Goal: Information Seeking & Learning: Check status

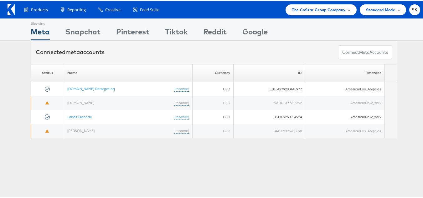
click at [308, 13] on div "The CoStar Group Company" at bounding box center [321, 8] width 71 height 11
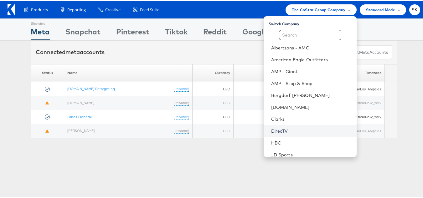
click at [275, 128] on link "DirecTV" at bounding box center [311, 130] width 81 height 6
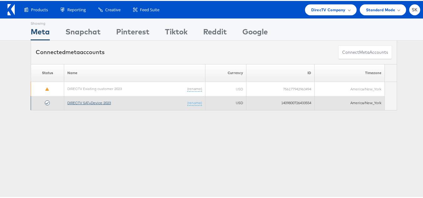
click at [94, 102] on link "DIRECTV SAT+Device 2023" at bounding box center [89, 102] width 44 height 5
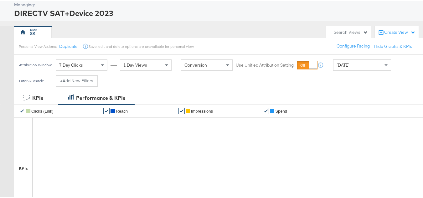
scroll to position [63, 0]
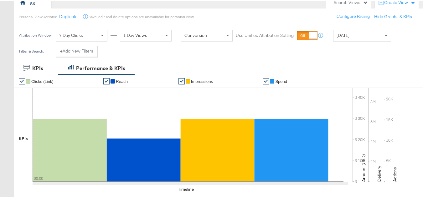
click at [346, 30] on div "[DATE]" at bounding box center [362, 34] width 57 height 11
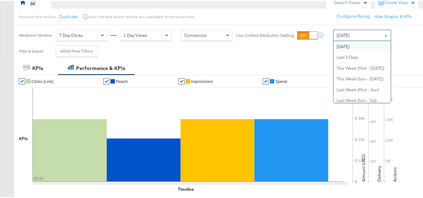
scroll to position [0, 0]
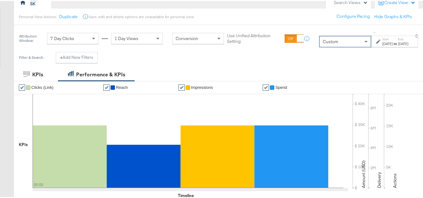
click at [393, 40] on strong "to" at bounding box center [395, 42] width 5 height 5
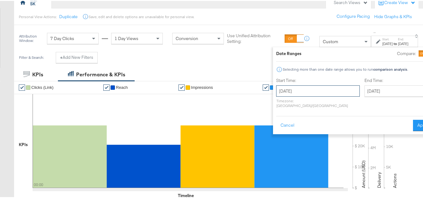
click at [284, 85] on input "[DATE]" at bounding box center [318, 90] width 84 height 11
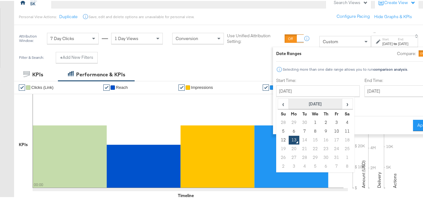
click at [289, 101] on th "[DATE]" at bounding box center [316, 103] width 54 height 11
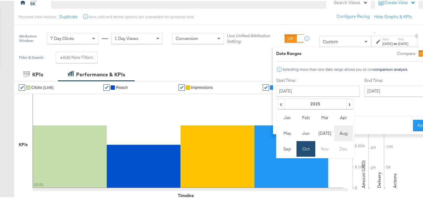
click at [334, 131] on td "Aug" at bounding box center [343, 133] width 19 height 16
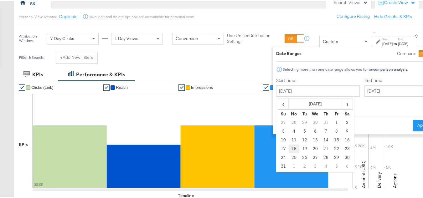
click at [289, 148] on td "18" at bounding box center [294, 148] width 11 height 9
type input "[DATE]"
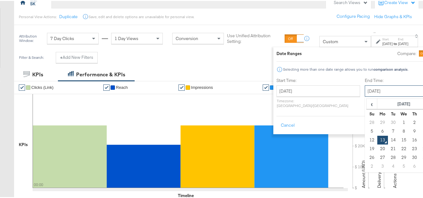
click at [365, 86] on input "[DATE]" at bounding box center [398, 90] width 66 height 11
click at [367, 137] on td "12" at bounding box center [372, 139] width 11 height 9
type input "[DATE]"
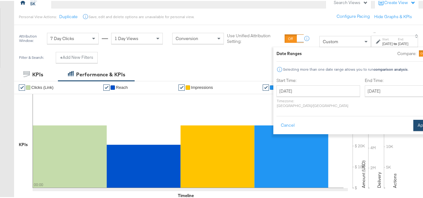
click at [413, 120] on button "Apply" at bounding box center [423, 124] width 20 height 11
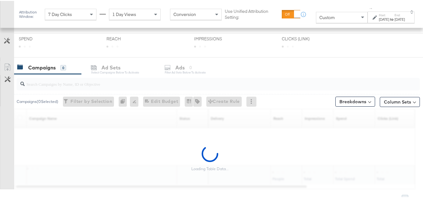
scroll to position [188, 0]
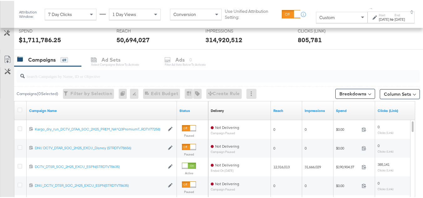
click at [54, 75] on input "search" at bounding box center [205, 73] width 360 height 12
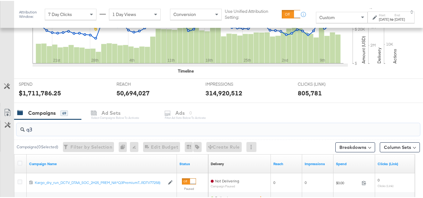
scroll to position [241, 0]
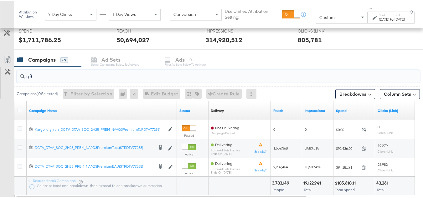
type input "q3"
click at [22, 112] on div at bounding box center [21, 110] width 7 height 6
click at [21, 109] on icon at bounding box center [20, 109] width 5 height 5
click at [0, 0] on input "checkbox" at bounding box center [0, 0] width 0 height 0
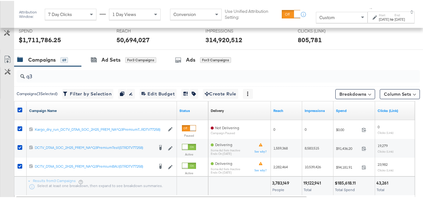
click at [59, 111] on link "Campaign Name" at bounding box center [101, 109] width 145 height 5
click at [58, 111] on link "Campaign Name ↓" at bounding box center [101, 109] width 145 height 5
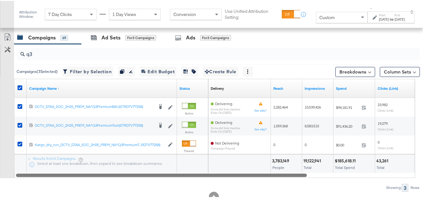
scroll to position [273, 0]
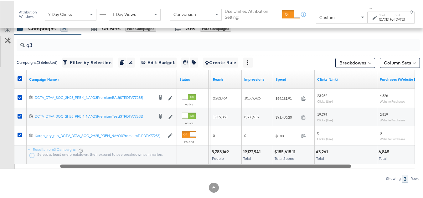
drag, startPoint x: 199, startPoint y: 166, endPoint x: 215, endPoint y: 165, distance: 15.7
click at [215, 165] on div at bounding box center [205, 165] width 291 height 5
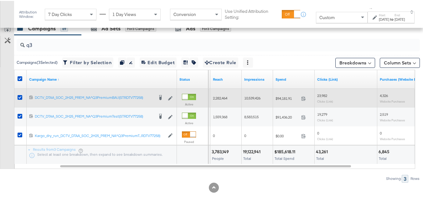
click at [283, 98] on span "$94,181.91" at bounding box center [287, 97] width 23 height 5
copy div "$94,181.91"
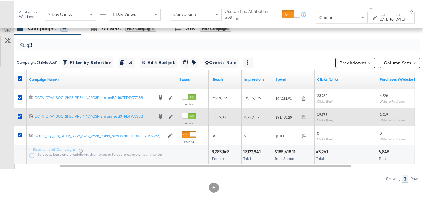
click at [285, 116] on span "$91,436.20" at bounding box center [287, 116] width 23 height 5
copy div "$91,436.20"
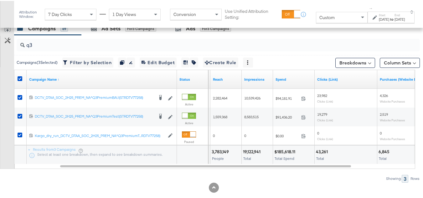
click at [245, 157] on span "Total" at bounding box center [247, 157] width 8 height 5
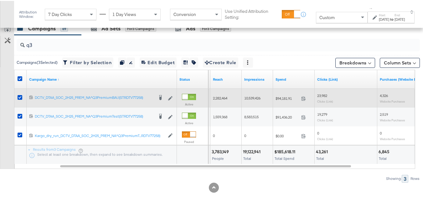
click at [219, 94] on div "2,282,464" at bounding box center [225, 97] width 31 height 10
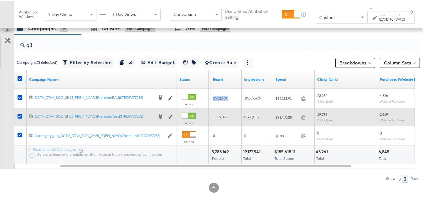
copy span "2,282,464"
click at [226, 117] on span "1,559,368" at bounding box center [220, 116] width 14 height 5
copy span "1,559,368"
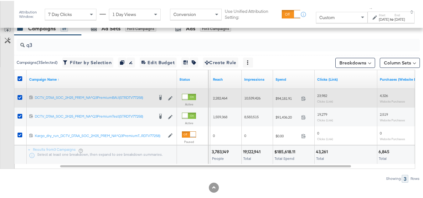
click at [247, 96] on span "10,539,426" at bounding box center [252, 97] width 16 height 5
copy span "10,539,426"
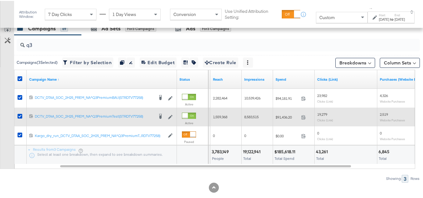
click at [244, 117] on span "8,583,515" at bounding box center [251, 116] width 14 height 5
copy span "8,583,515"
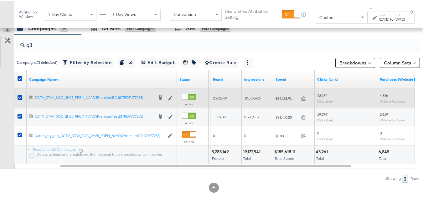
click at [323, 93] on span "23,982" at bounding box center [322, 94] width 10 height 5
copy span "23,982"
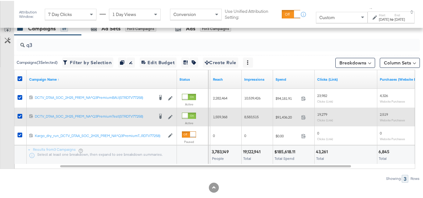
click at [320, 109] on div "19,279 Clicks (Link)" at bounding box center [346, 116] width 63 height 15
copy span "19,279"
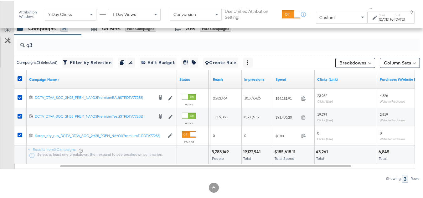
click at [355, 156] on div "Total" at bounding box center [346, 158] width 60 height 4
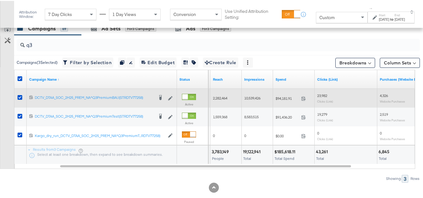
click at [383, 93] on span "4,326" at bounding box center [384, 94] width 8 height 5
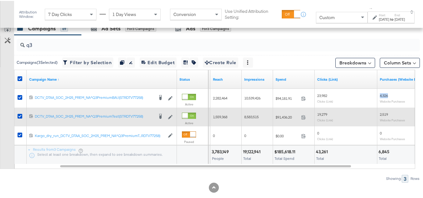
copy span "4,326"
click at [387, 113] on span "2,519" at bounding box center [384, 113] width 8 height 5
copy span "2,519"
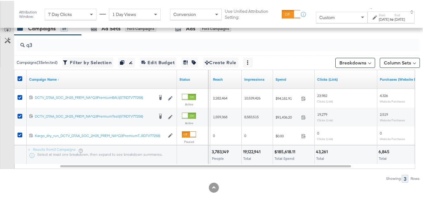
click at [332, 155] on div "43,261 Total" at bounding box center [346, 154] width 62 height 19
drag, startPoint x: 321, startPoint y: 24, endPoint x: 318, endPoint y: 24, distance: 3.4
click at [320, 24] on div "Attribution Window: 7 Day Clicks 1 Day Views Conversion Use Unified Attribution…" at bounding box center [218, 13] width 409 height 27
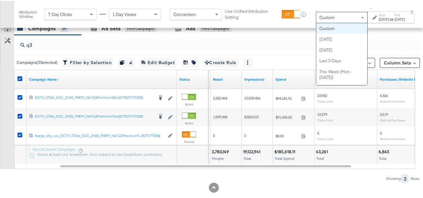
click at [320, 18] on span "Custom" at bounding box center [327, 17] width 15 height 6
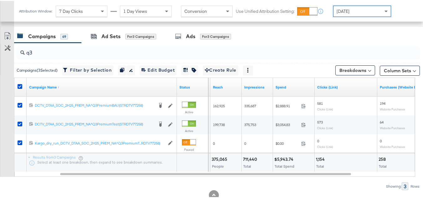
scroll to position [266, 0]
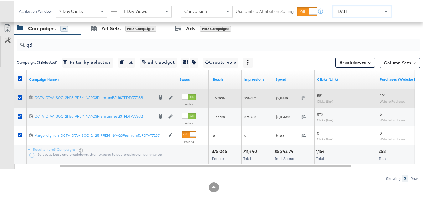
click at [281, 99] on span "$2,888.91" at bounding box center [287, 97] width 23 height 5
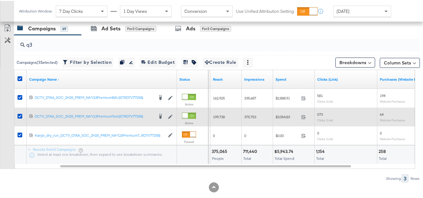
click at [287, 118] on span "$3,054.83" at bounding box center [287, 116] width 23 height 5
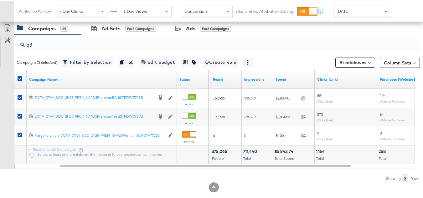
click at [193, 182] on div at bounding box center [214, 187] width 428 height 10
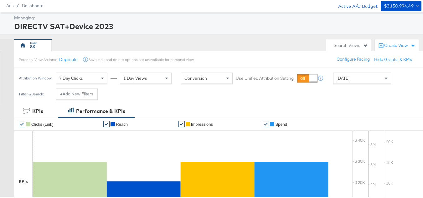
scroll to position [0, 0]
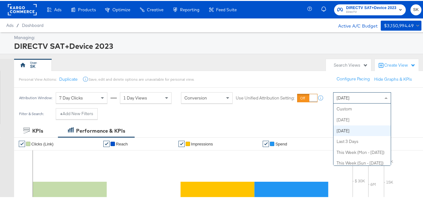
click at [350, 97] on span "[DATE]" at bounding box center [343, 97] width 13 height 6
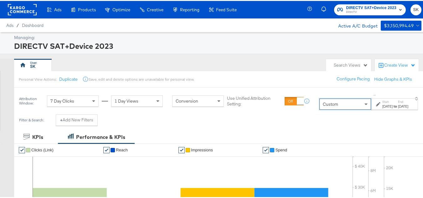
click at [382, 106] on div "[DATE]" at bounding box center [387, 105] width 10 height 5
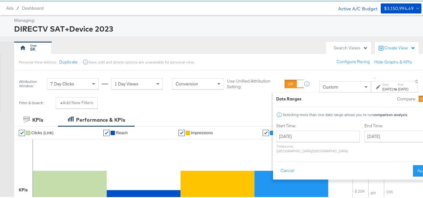
scroll to position [31, 0]
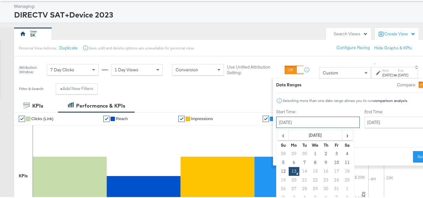
click at [302, 121] on input "[DATE]" at bounding box center [318, 121] width 84 height 11
click at [289, 161] on td "6" at bounding box center [294, 162] width 11 height 9
type input "[DATE]"
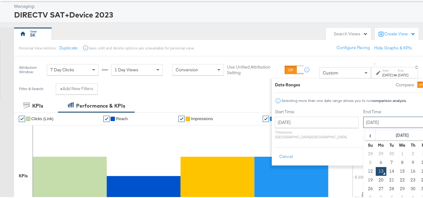
click at [363, 121] on input "[DATE]" at bounding box center [396, 121] width 66 height 11
click at [365, 179] on td "19" at bounding box center [370, 179] width 11 height 9
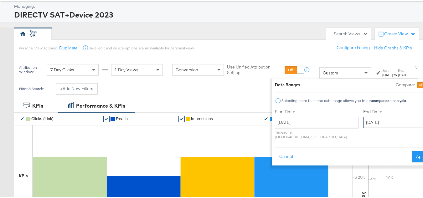
click at [363, 122] on input "[DATE]" at bounding box center [396, 121] width 66 height 11
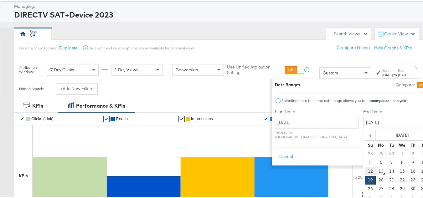
click at [365, 170] on td "12" at bounding box center [370, 170] width 11 height 9
type input "[DATE]"
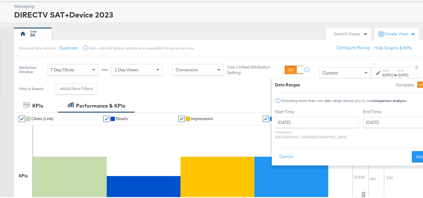
click at [386, 150] on div "Cancel Apply" at bounding box center [353, 153] width 157 height 15
click at [412, 150] on button "Apply" at bounding box center [422, 155] width 20 height 11
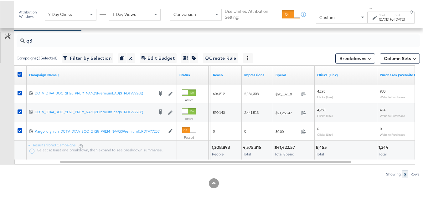
scroll to position [283, 0]
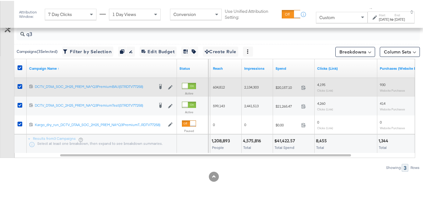
click at [278, 85] on span "$20,157.10" at bounding box center [287, 86] width 23 height 5
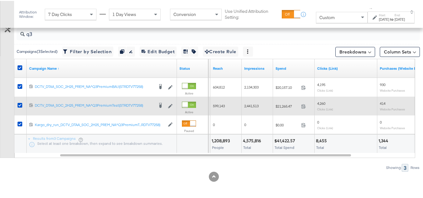
click at [280, 105] on span "$21,265.47" at bounding box center [287, 105] width 23 height 5
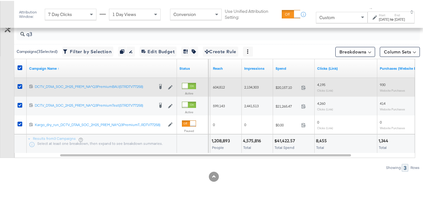
click at [220, 86] on span "604,812" at bounding box center [219, 86] width 12 height 5
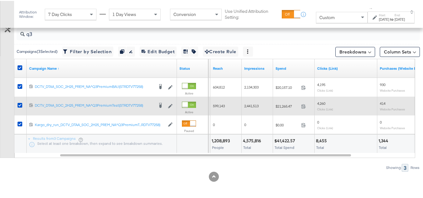
click at [217, 106] on span "599,143" at bounding box center [219, 105] width 12 height 5
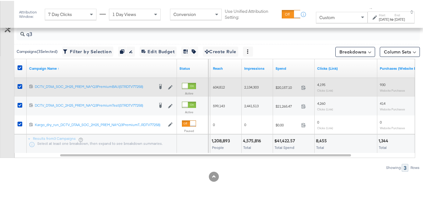
click at [247, 91] on div "2,134,303" at bounding box center [257, 86] width 31 height 10
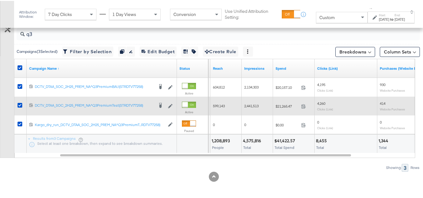
click at [256, 107] on span "2,441,513" at bounding box center [251, 105] width 14 height 5
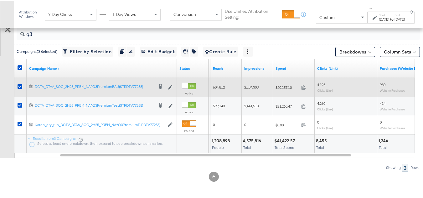
click at [315, 86] on div "4,195 Clicks (Link)" at bounding box center [346, 86] width 63 height 15
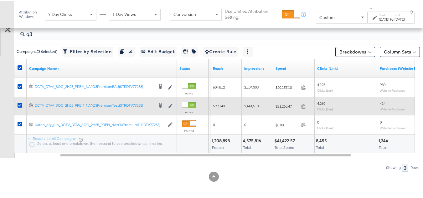
click at [318, 99] on div "4,260 Clicks (Link)" at bounding box center [346, 105] width 63 height 15
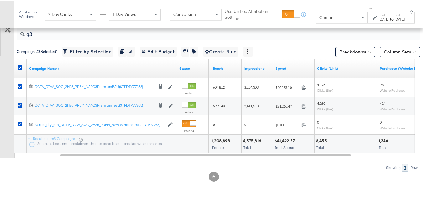
click at [346, 146] on div "Total" at bounding box center [346, 147] width 60 height 4
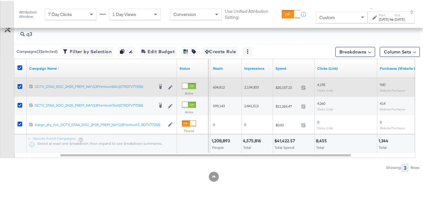
click at [380, 81] on div "930 Website Purchases" at bounding box center [408, 86] width 63 height 15
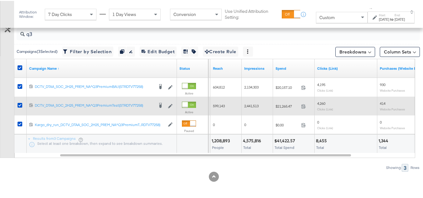
click at [381, 102] on span "414" at bounding box center [383, 102] width 6 height 5
